Goal: Task Accomplishment & Management: Manage account settings

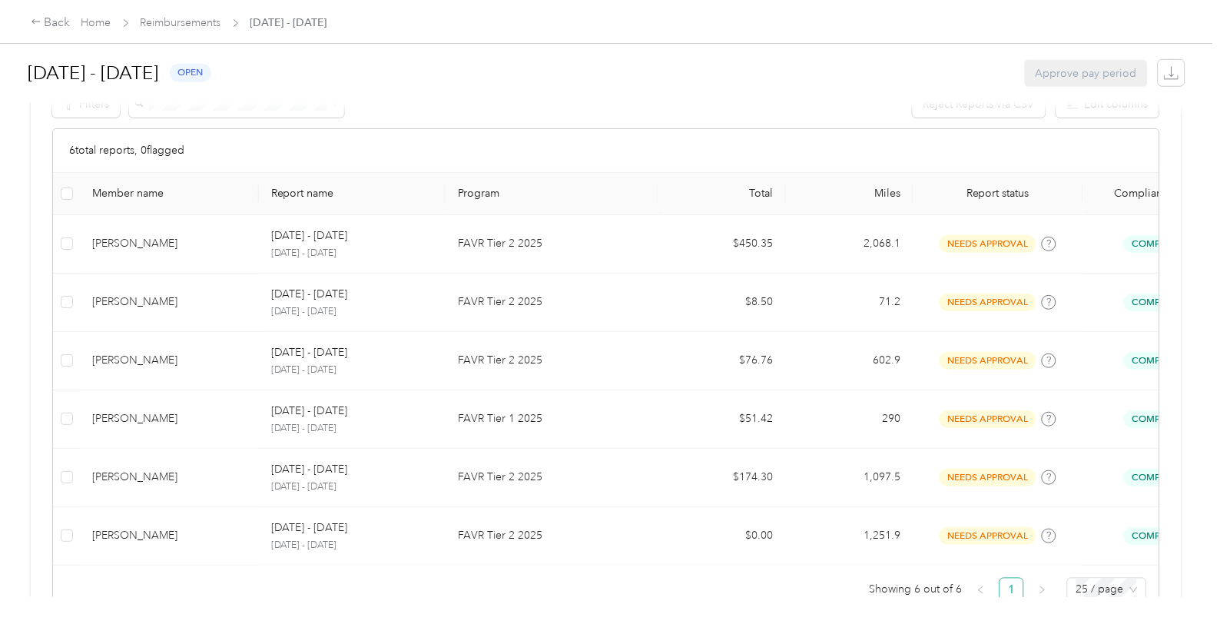
scroll to position [257, 0]
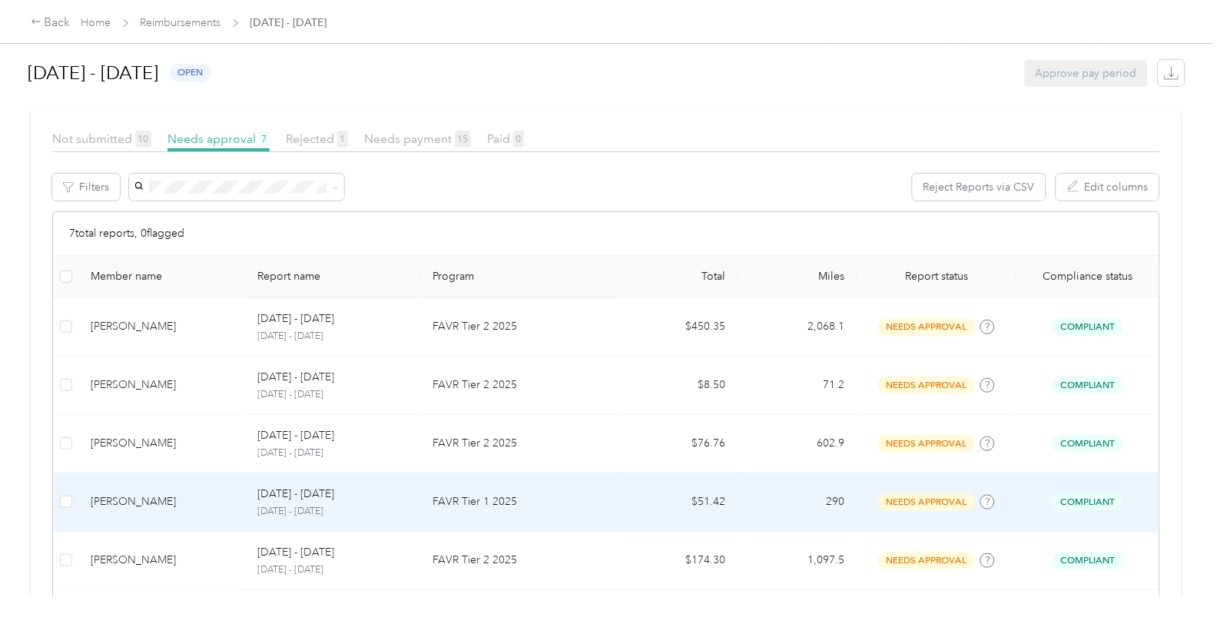
scroll to position [85, 0]
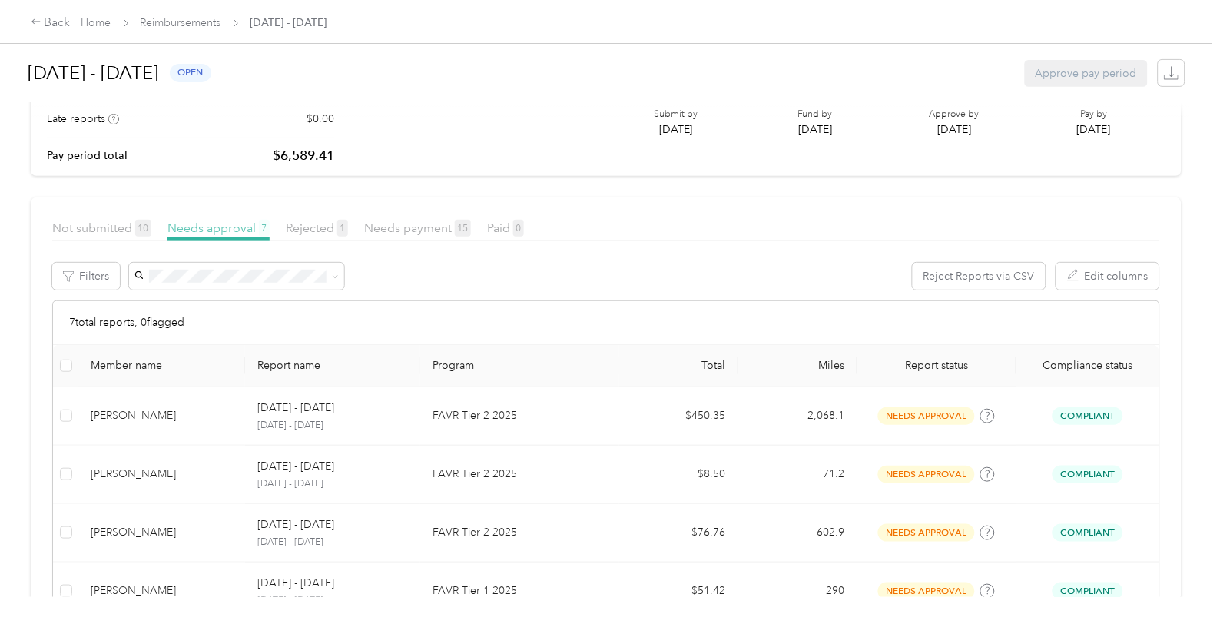
click at [227, 220] on span "Needs approval 7" at bounding box center [218, 227] width 102 height 15
click at [225, 227] on span "Needs approval 7" at bounding box center [218, 227] width 102 height 15
click at [111, 226] on span "Not submitted 10" at bounding box center [101, 227] width 99 height 15
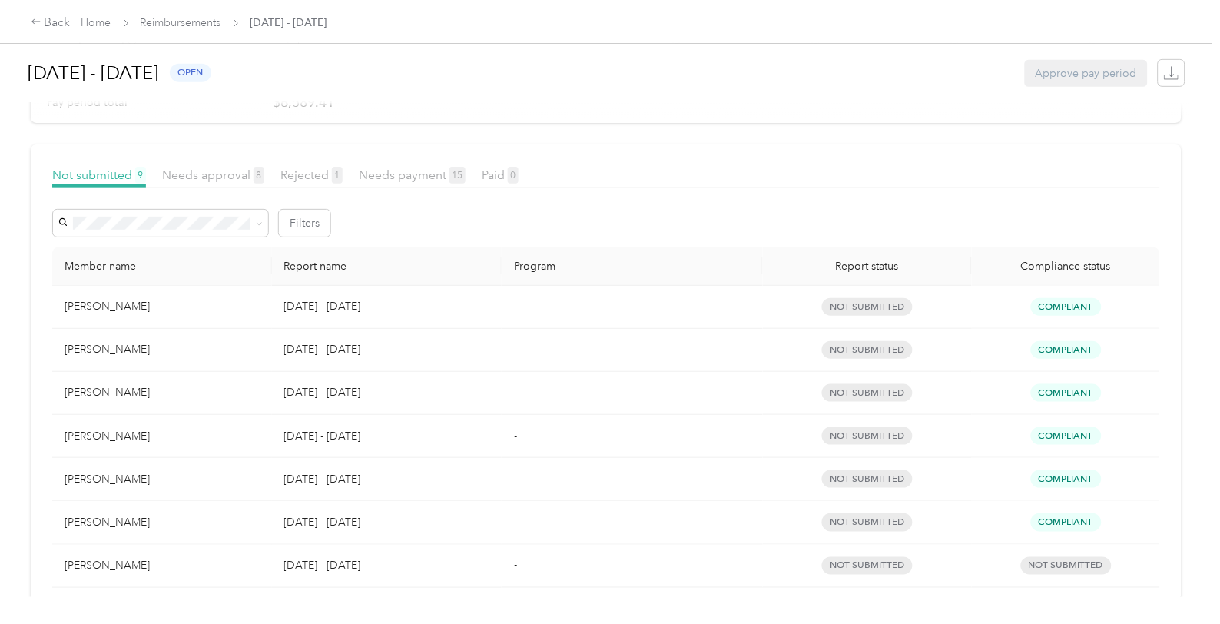
scroll to position [128, 0]
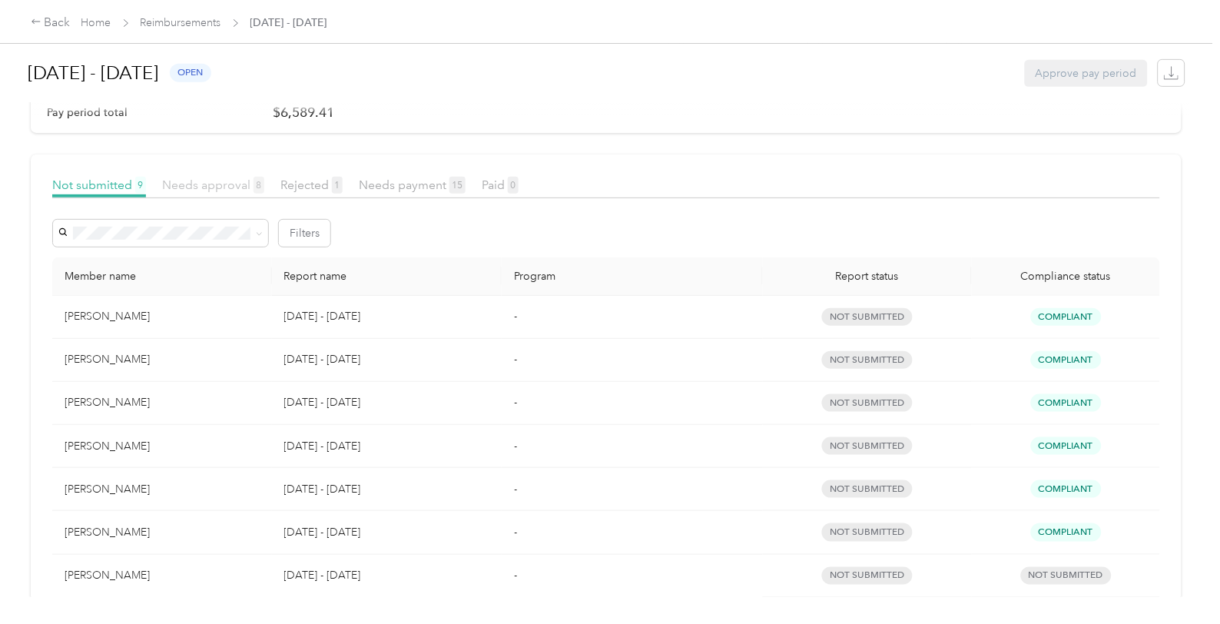
click at [217, 181] on span "Needs approval 8" at bounding box center [213, 184] width 102 height 15
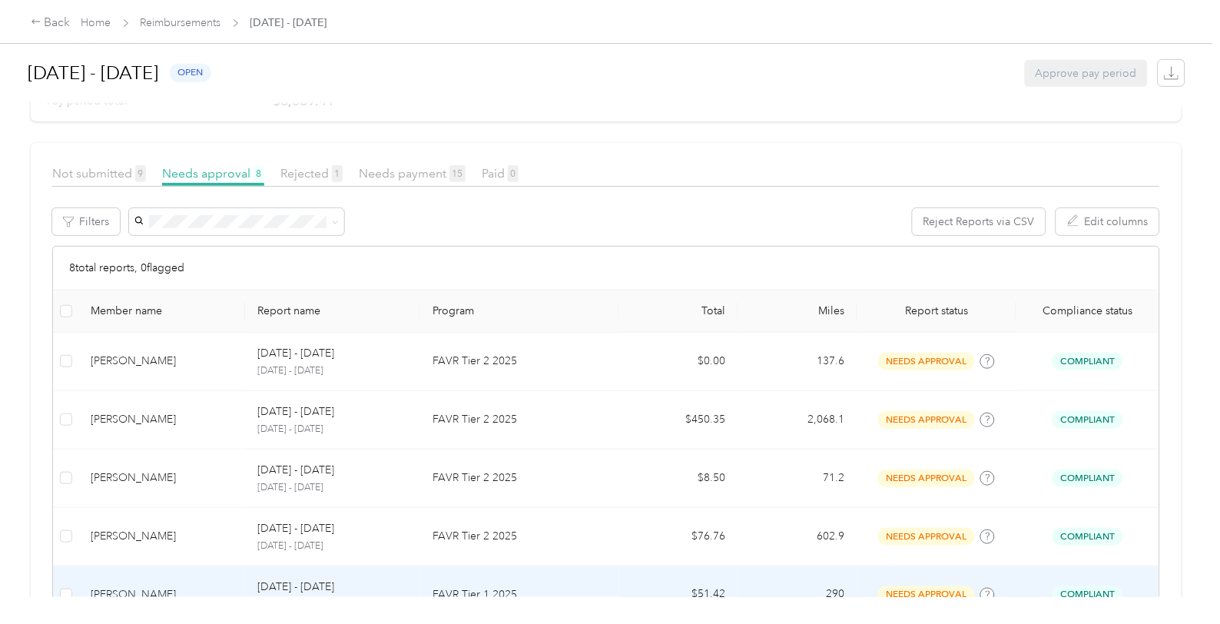
scroll to position [128, 0]
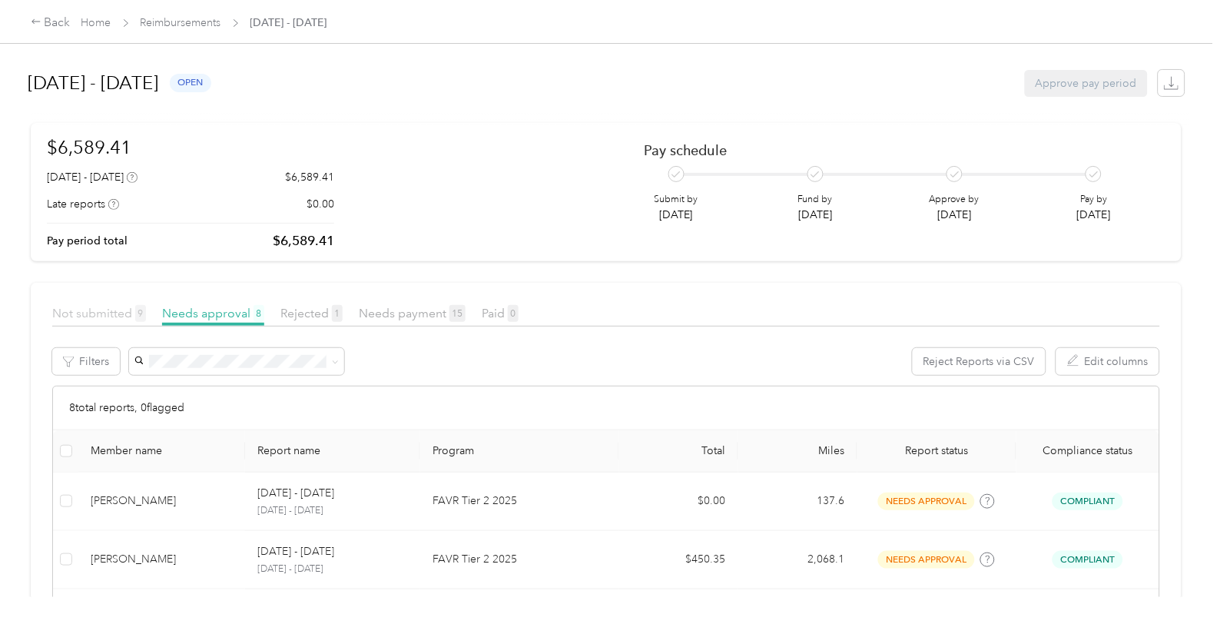
click at [104, 310] on span "Not submitted 9" at bounding box center [99, 313] width 94 height 15
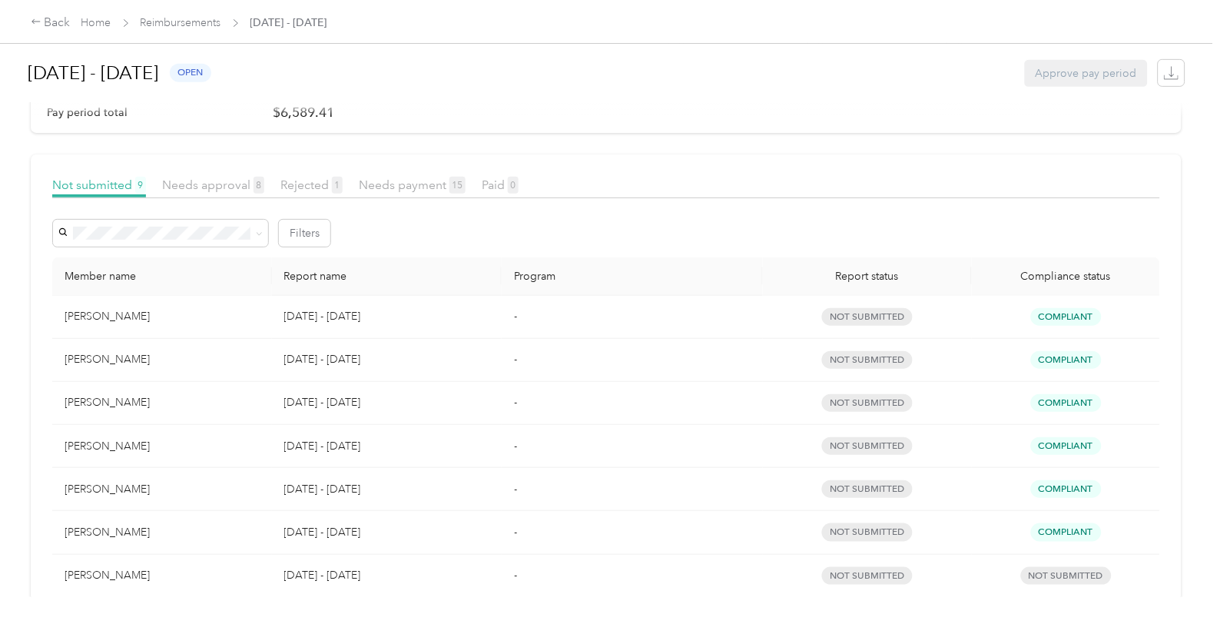
scroll to position [214, 0]
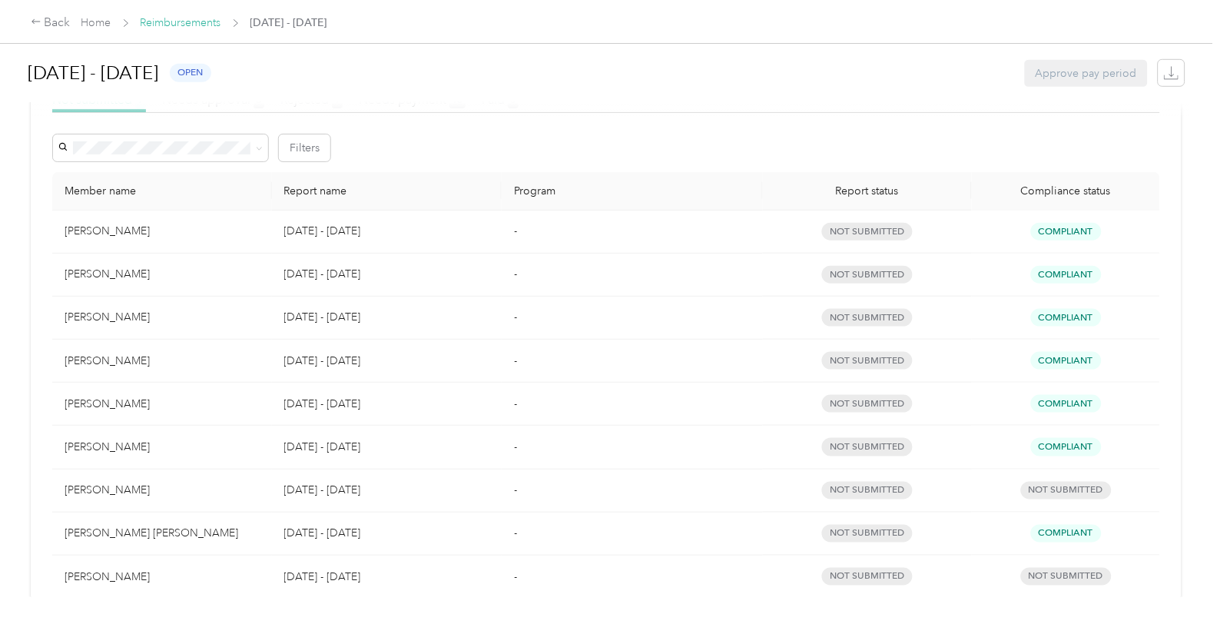
click at [201, 27] on link "Reimbursements" at bounding box center [181, 22] width 81 height 13
